Goal: Find specific page/section: Find specific page/section

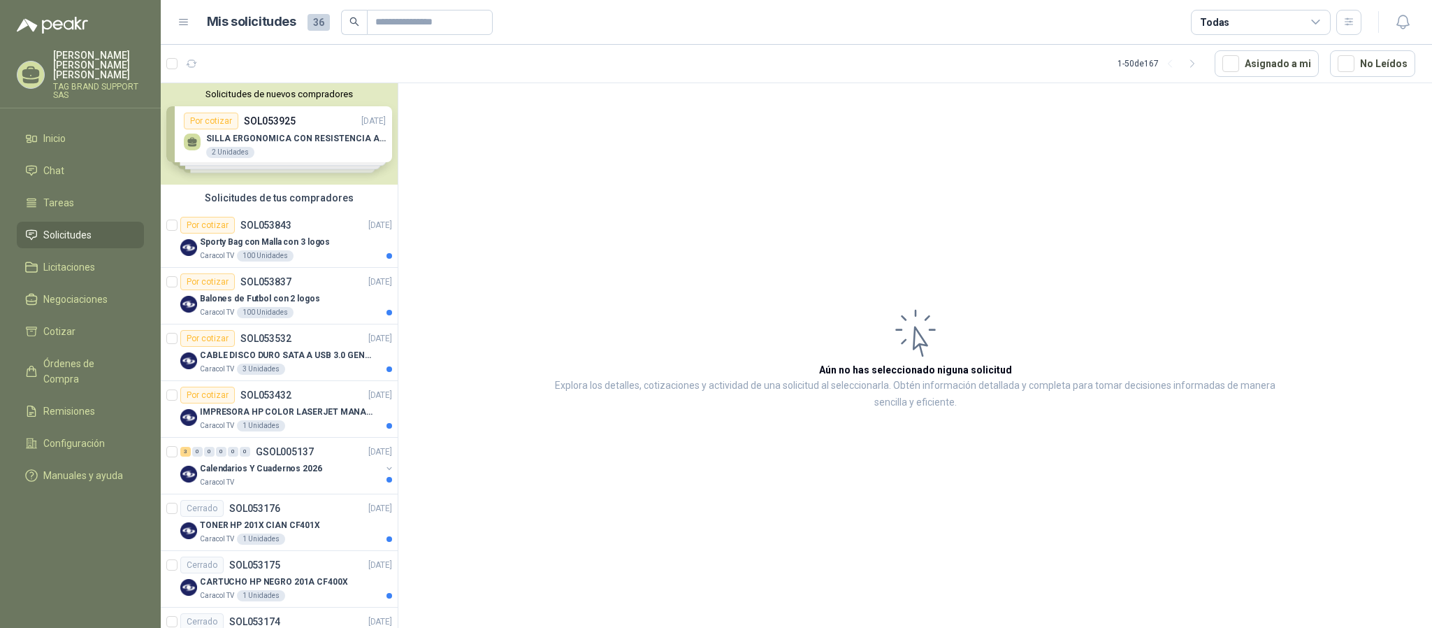
click at [69, 227] on span "Solicitudes" at bounding box center [67, 234] width 48 height 15
click at [271, 242] on div "PARTES TI" at bounding box center [290, 241] width 181 height 17
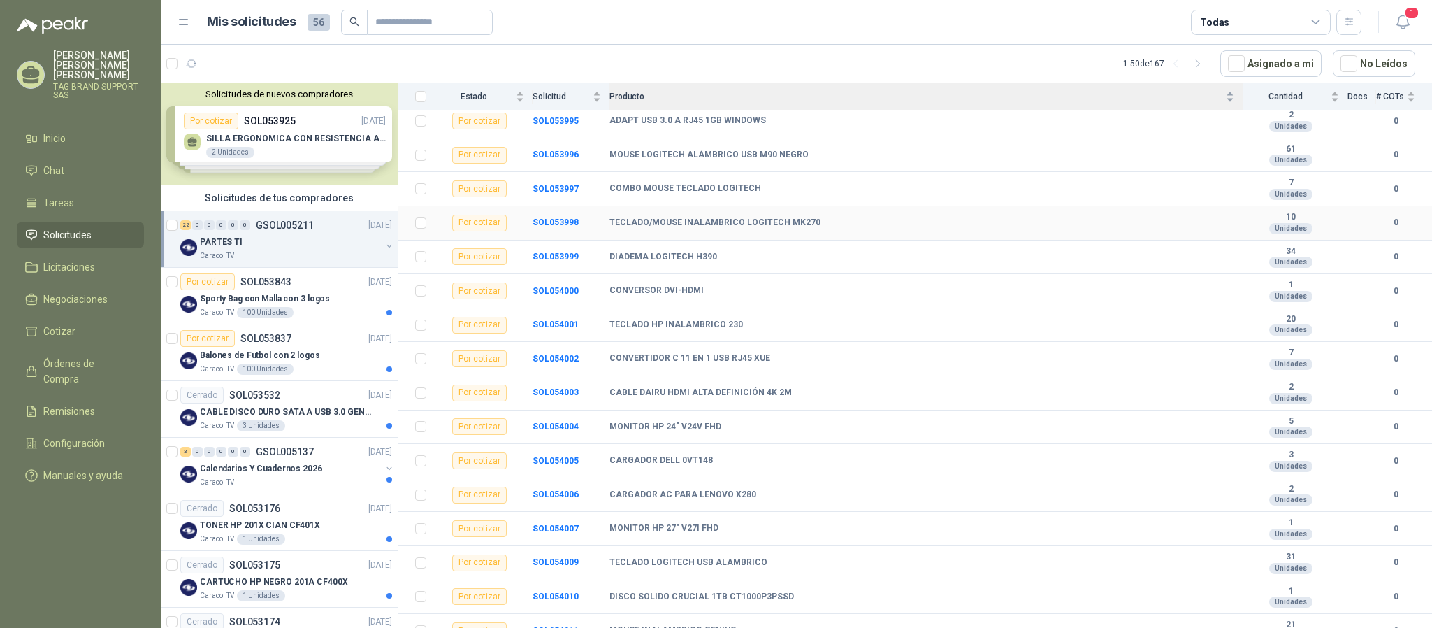
scroll to position [417, 0]
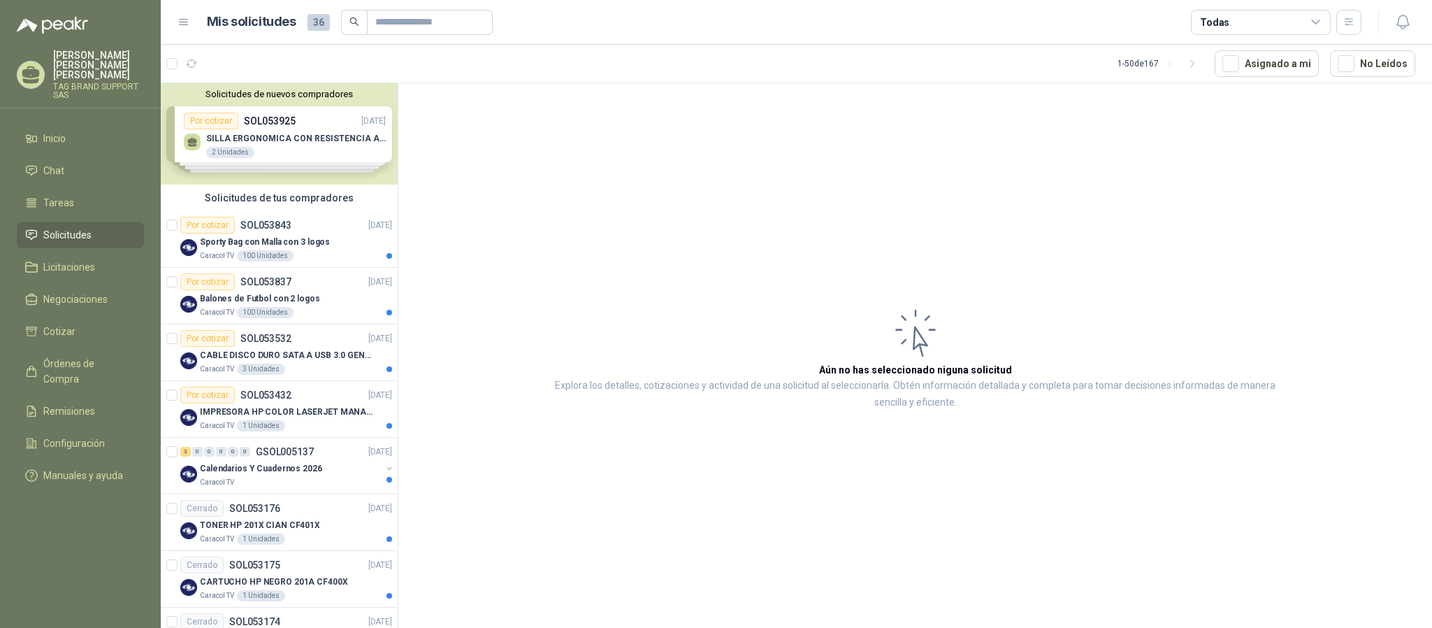
click at [78, 222] on link "Solicitudes" at bounding box center [80, 235] width 127 height 27
